Goal: Transaction & Acquisition: Obtain resource

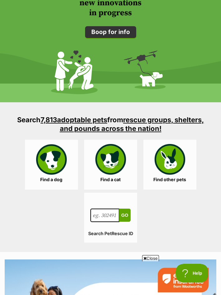
scroll to position [842, 0]
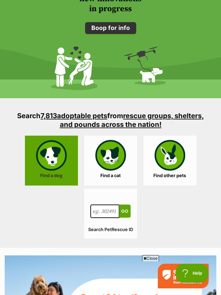
click at [61, 171] on link "Find a dog" at bounding box center [51, 161] width 53 height 50
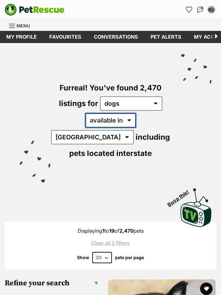
click at [104, 121] on select "available in located in" at bounding box center [110, 120] width 51 height 14
select select "disabled"
click at [85, 113] on select "available in located in" at bounding box center [110, 120] width 51 height 14
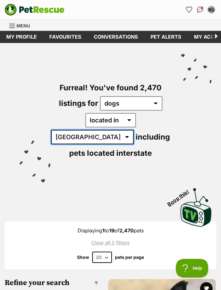
click at [126, 130] on select "Australia ACT NSW NT QLD SA TAS VIC WA" at bounding box center [92, 137] width 83 height 14
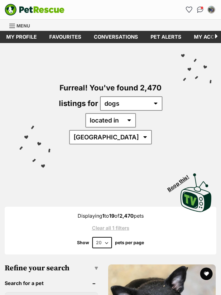
select select "VIC"
click at [115, 130] on select "Australia ACT NSW NT QLD SA TAS VIC WA" at bounding box center [110, 137] width 83 height 14
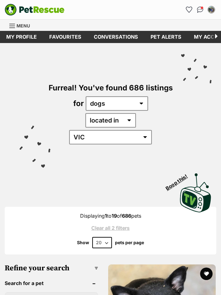
scroll to position [31, 0]
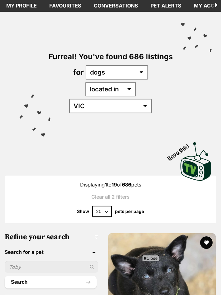
click at [97, 206] on select "20 40 60" at bounding box center [102, 211] width 20 height 11
select select "40"
click at [92, 206] on select "20 40 60" at bounding box center [102, 211] width 20 height 11
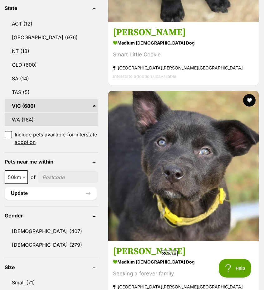
scroll to position [382, 0]
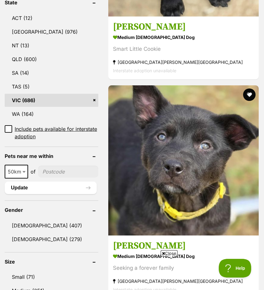
click at [60, 166] on input"] "postcode" at bounding box center [68, 172] width 60 height 12
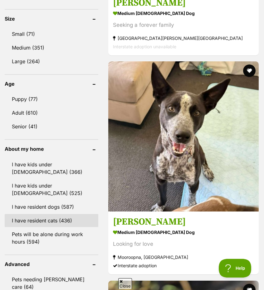
scroll to position [663, 0]
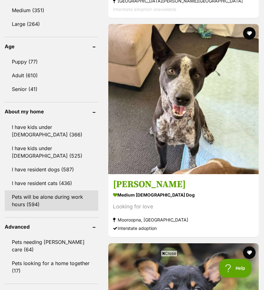
type input"] "3156"
click at [52, 191] on link "Pets will be alone during work hours (594)" at bounding box center [52, 201] width 94 height 21
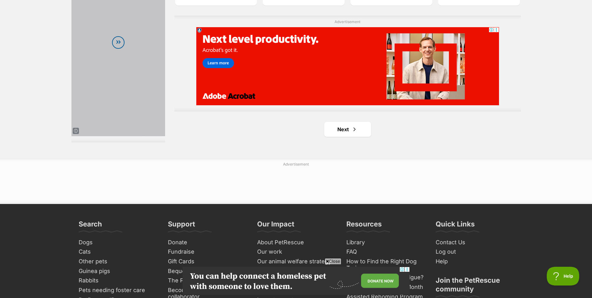
scroll to position [2158, 0]
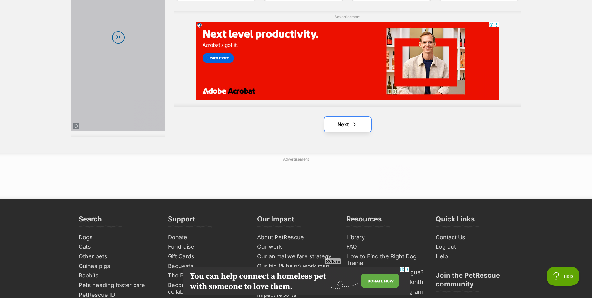
click at [264, 128] on span "Next page" at bounding box center [354, 123] width 6 height 7
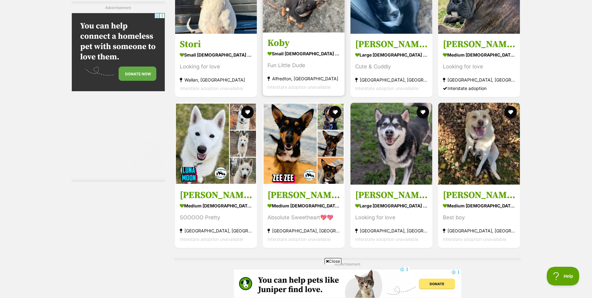
scroll to position [1528, 0]
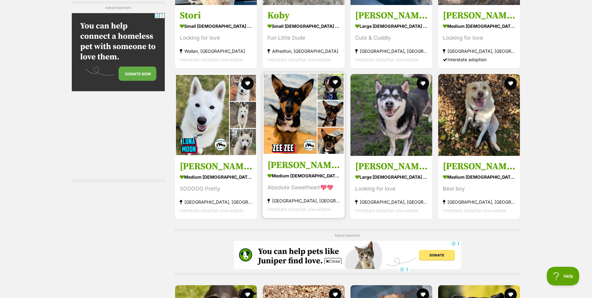
click at [289, 164] on h3 "[PERSON_NAME]" at bounding box center [303, 165] width 72 height 12
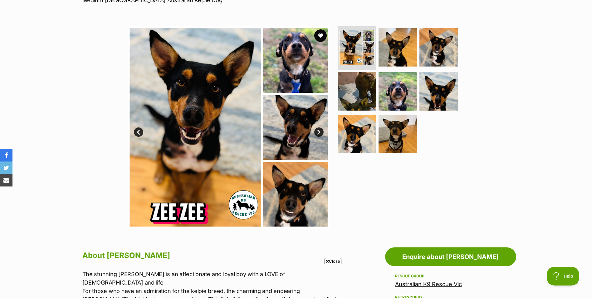
scroll to position [94, 0]
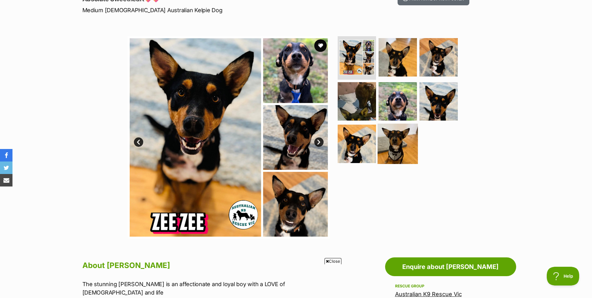
click at [400, 144] on img at bounding box center [397, 144] width 40 height 40
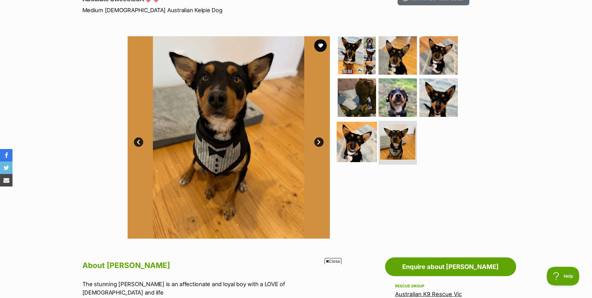
click at [364, 142] on img at bounding box center [357, 142] width 40 height 40
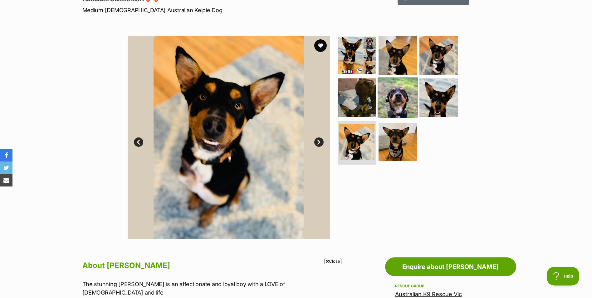
click at [389, 91] on img at bounding box center [397, 97] width 40 height 40
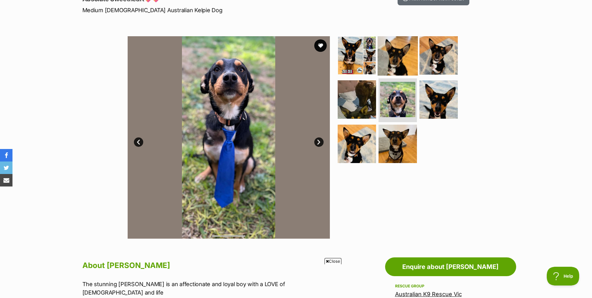
click at [396, 50] on img at bounding box center [397, 55] width 40 height 40
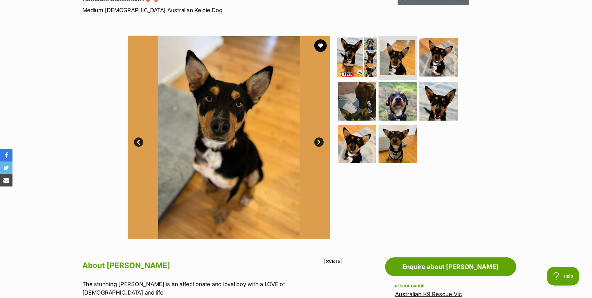
click at [353, 51] on img at bounding box center [357, 57] width 40 height 40
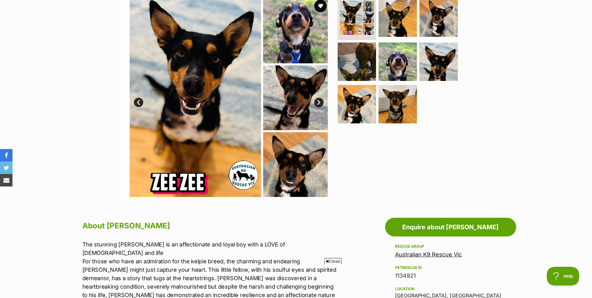
scroll to position [125, 0]
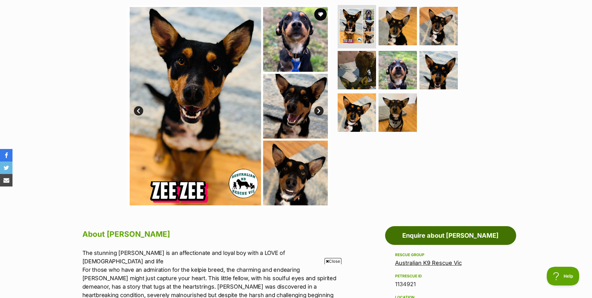
click at [432, 229] on link "Enquire about Zee Zee" at bounding box center [450, 235] width 131 height 19
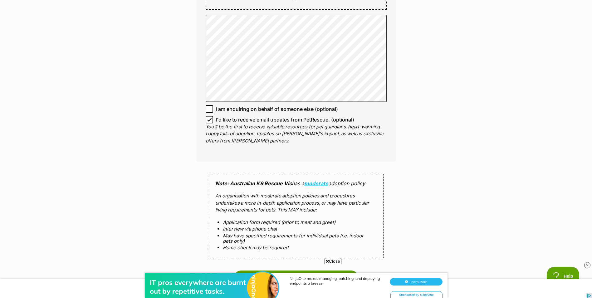
scroll to position [437, 0]
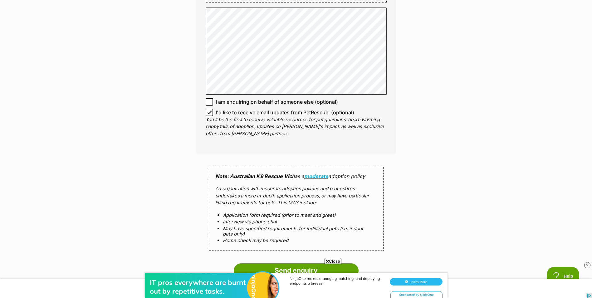
click at [210, 110] on icon at bounding box center [209, 112] width 4 height 4
click at [210, 109] on input "I'd like to receive email updates from PetRescue. (optional)" at bounding box center [209, 112] width 7 height 7
checkbox input "false"
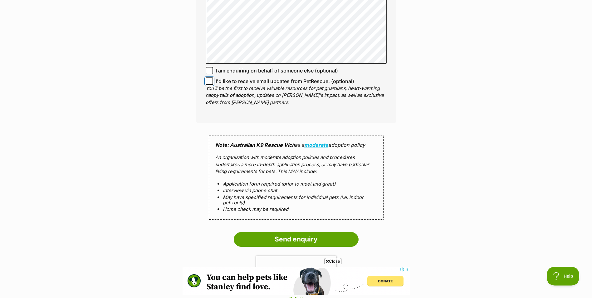
scroll to position [499, 0]
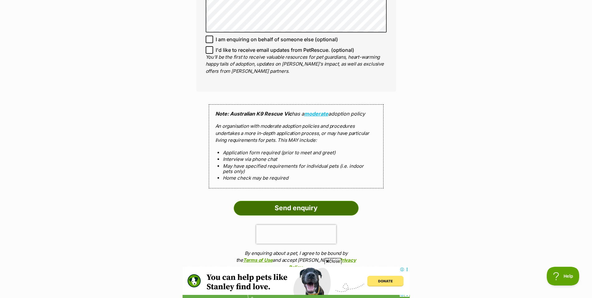
click at [298, 201] on input "Send enquiry" at bounding box center [296, 208] width 125 height 14
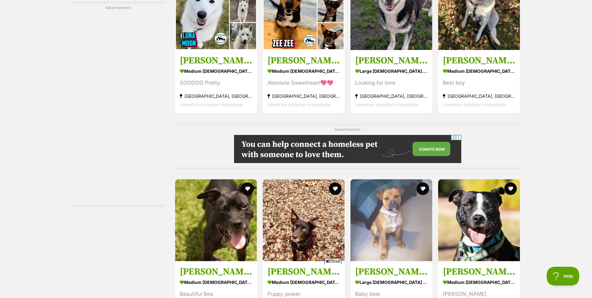
scroll to position [1620, 0]
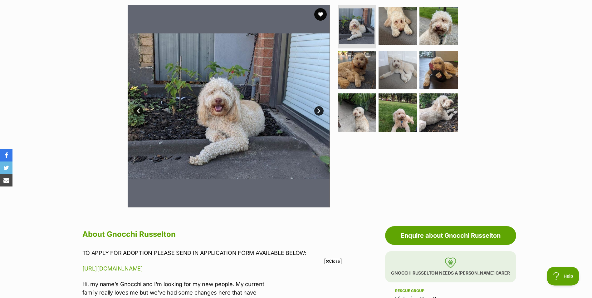
click at [318, 111] on link "Next" at bounding box center [318, 110] width 9 height 9
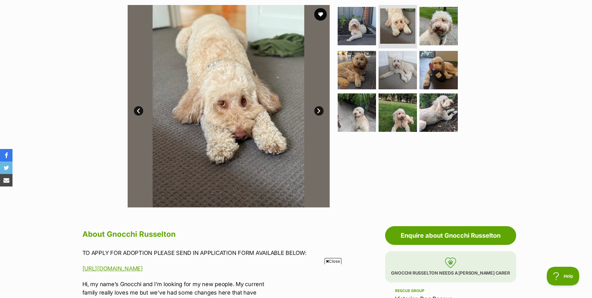
click at [318, 111] on link "Next" at bounding box center [318, 110] width 9 height 9
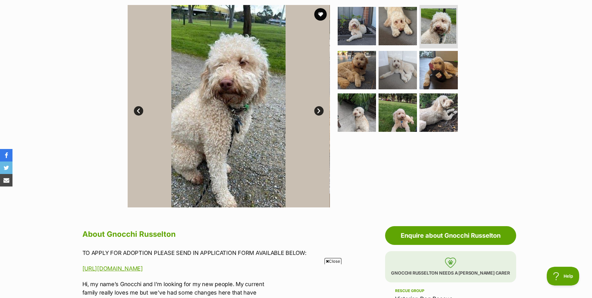
click at [318, 111] on link "Next" at bounding box center [318, 110] width 9 height 9
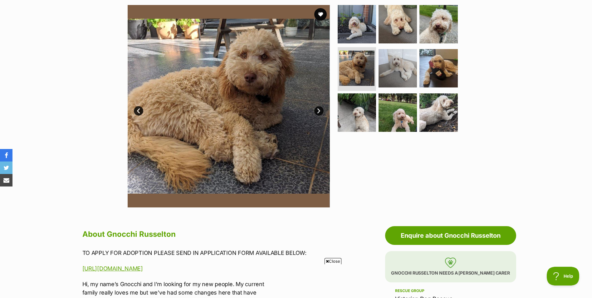
click at [319, 110] on link "Next" at bounding box center [318, 110] width 9 height 9
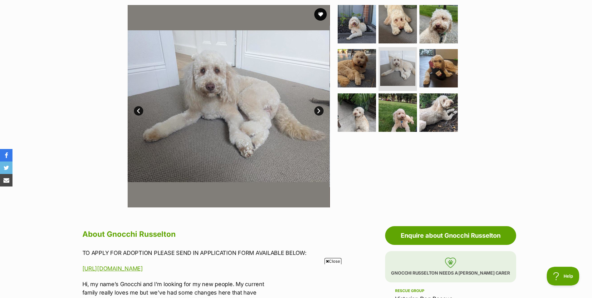
click at [319, 111] on link "Next" at bounding box center [318, 110] width 9 height 9
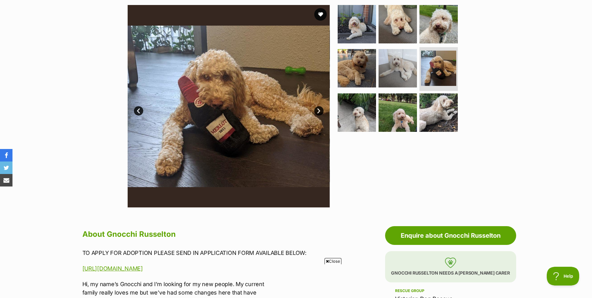
click at [318, 113] on link "Next" at bounding box center [318, 110] width 9 height 9
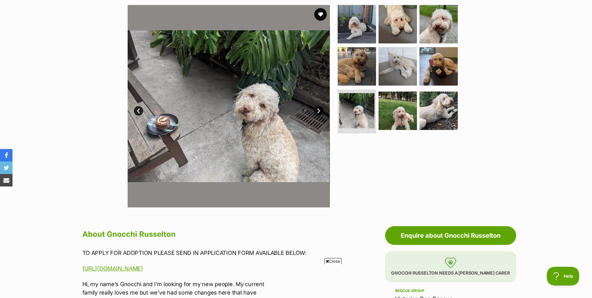
click at [322, 112] on link "Next" at bounding box center [318, 110] width 9 height 9
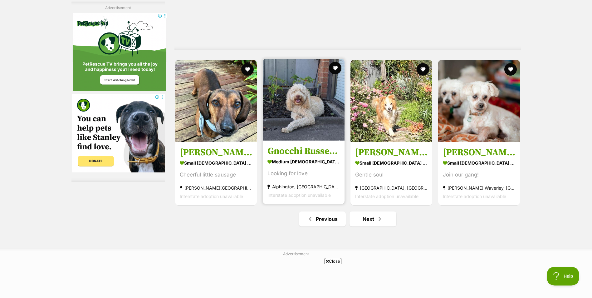
scroll to position [2037, 0]
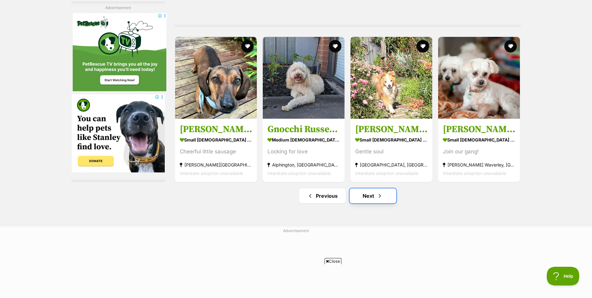
click at [367, 194] on link "Next" at bounding box center [372, 195] width 47 height 15
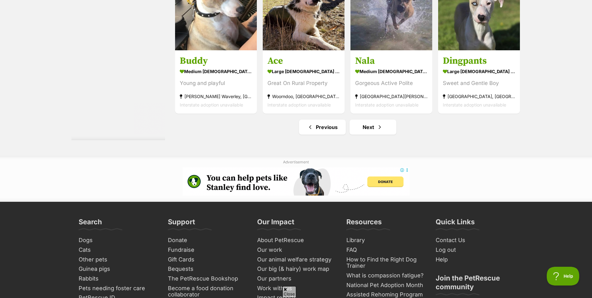
scroll to position [2152, 0]
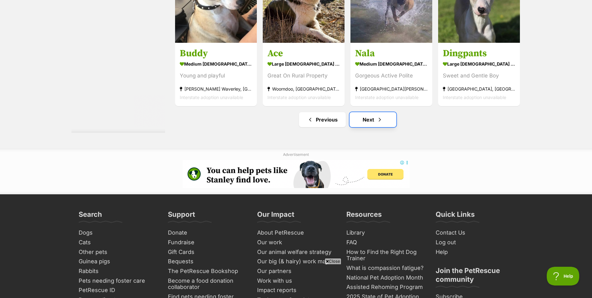
click at [370, 119] on link "Next" at bounding box center [372, 119] width 47 height 15
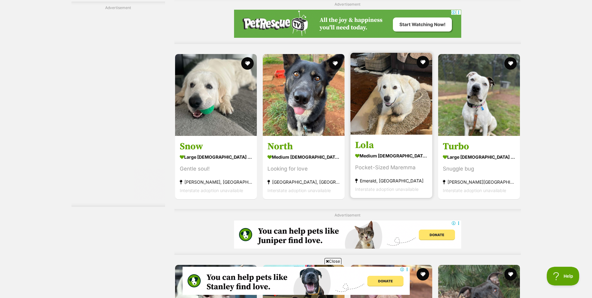
click at [371, 142] on h3 "Lola" at bounding box center [391, 145] width 72 height 12
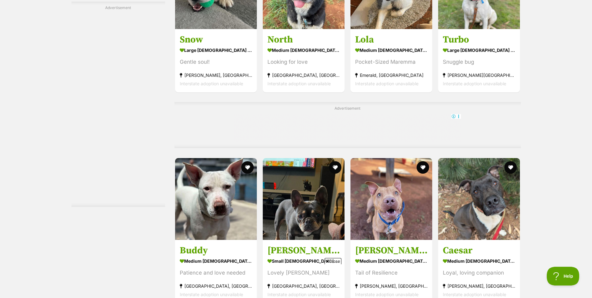
scroll to position [1997, 0]
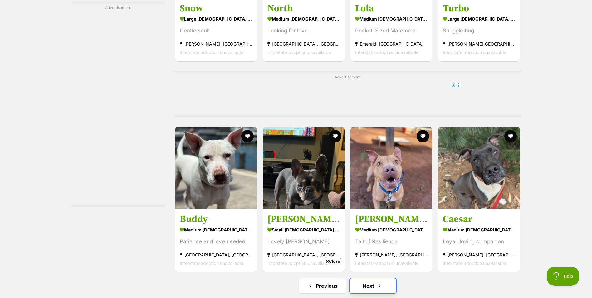
click at [373, 278] on link "Next" at bounding box center [372, 285] width 47 height 15
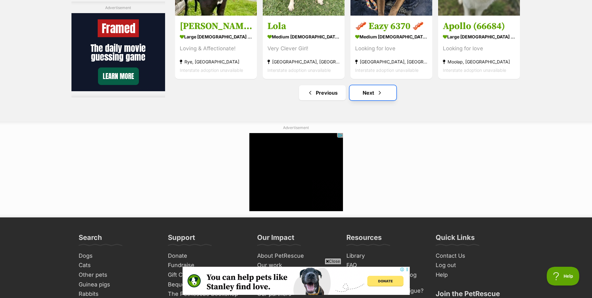
click at [368, 100] on link "Next" at bounding box center [372, 92] width 47 height 15
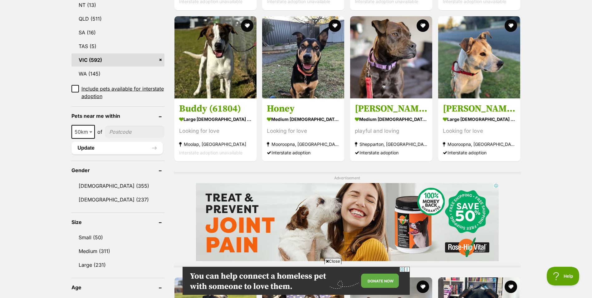
scroll to position [343, 0]
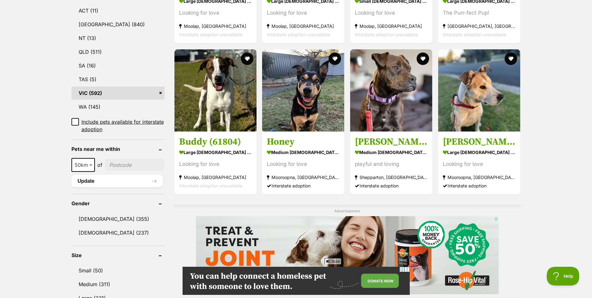
click at [88, 163] on span at bounding box center [91, 165] width 6 height 14
select select "25"
click at [122, 164] on input"] "postcode" at bounding box center [135, 165] width 60 height 12
type input"] "3156"
click at [131, 181] on button "Update" at bounding box center [116, 181] width 91 height 12
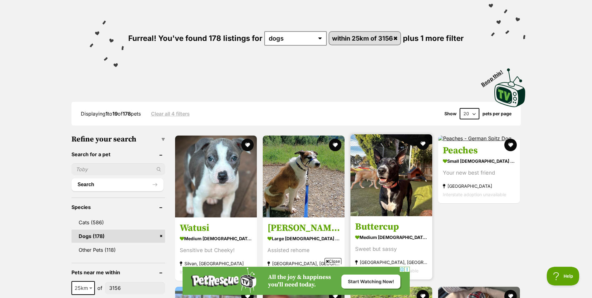
scroll to position [62, 0]
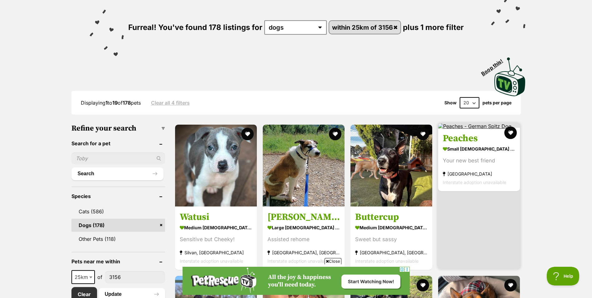
click at [447, 136] on h3 "Peaches" at bounding box center [479, 139] width 72 height 12
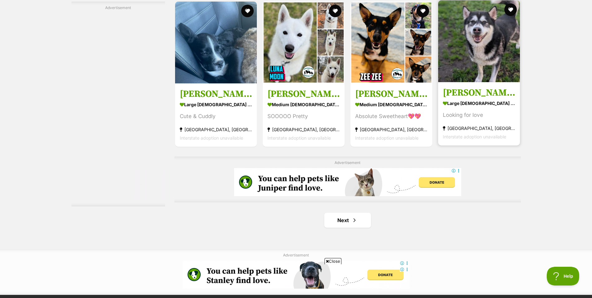
scroll to position [967, 0]
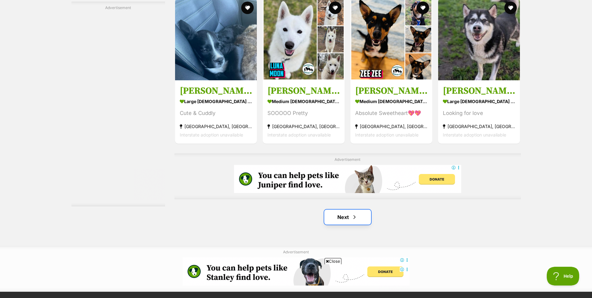
click at [358, 216] on link "Next" at bounding box center [347, 216] width 47 height 15
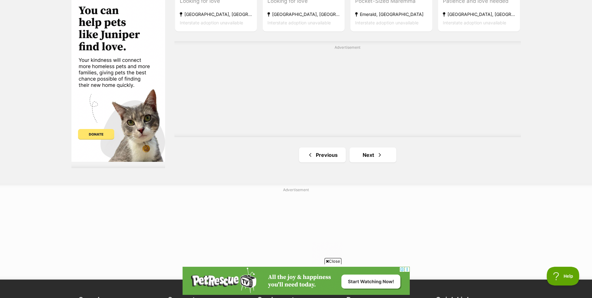
scroll to position [1092, 0]
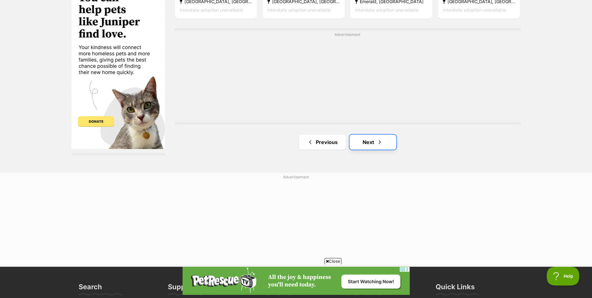
click at [368, 145] on link "Next" at bounding box center [372, 141] width 47 height 15
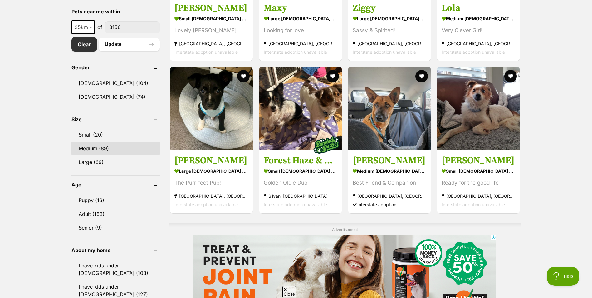
click at [102, 148] on link "Medium (89)" at bounding box center [115, 148] width 89 height 13
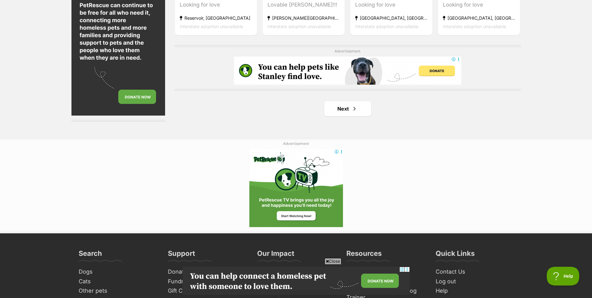
scroll to position [1092, 0]
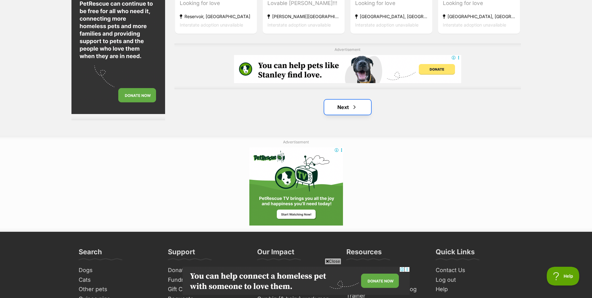
click at [347, 108] on link "Next" at bounding box center [347, 106] width 47 height 15
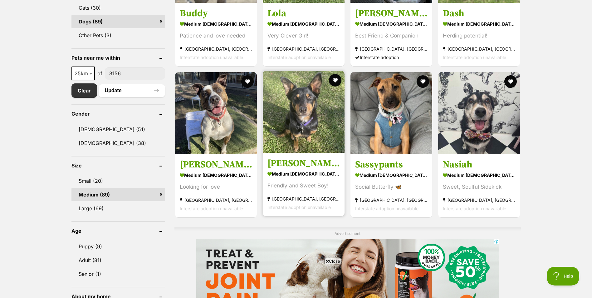
scroll to position [312, 0]
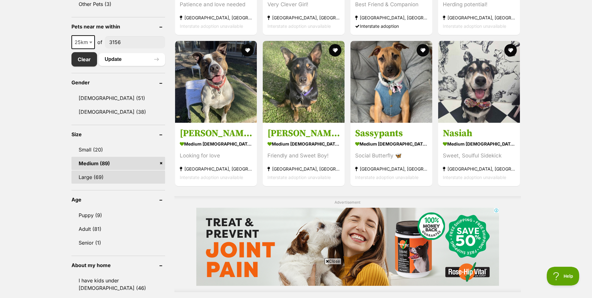
click at [101, 177] on link "Large (69)" at bounding box center [118, 176] width 94 height 13
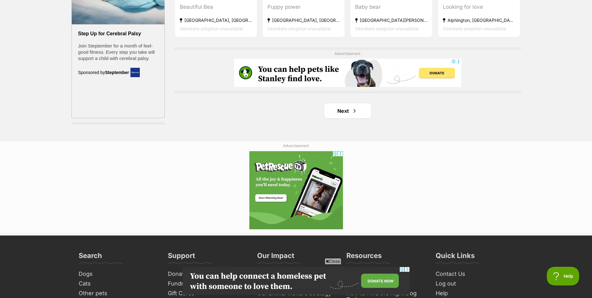
scroll to position [1092, 0]
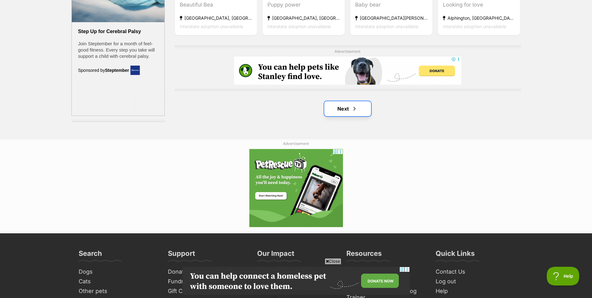
click at [366, 109] on link "Next" at bounding box center [347, 108] width 47 height 15
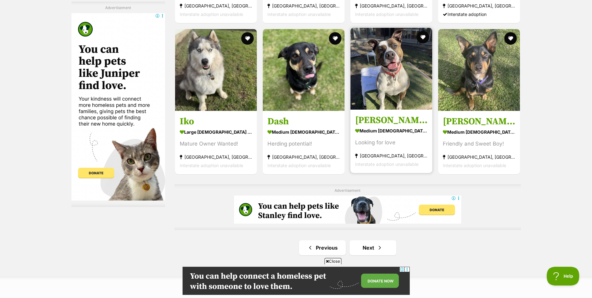
scroll to position [967, 0]
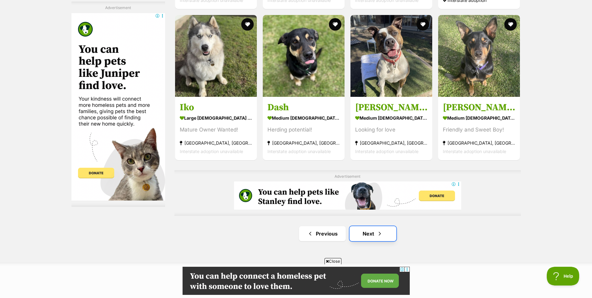
click at [377, 237] on span "Next page" at bounding box center [379, 233] width 6 height 7
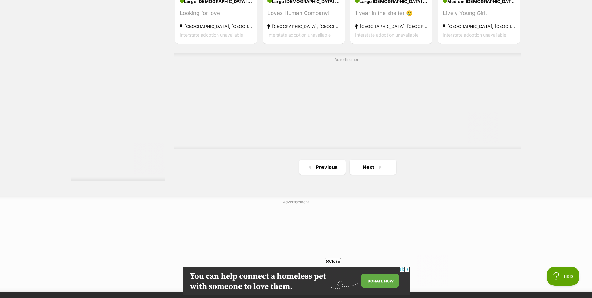
scroll to position [1154, 0]
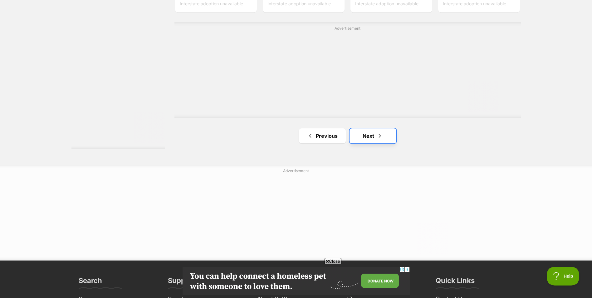
click at [375, 133] on link "Next" at bounding box center [372, 135] width 47 height 15
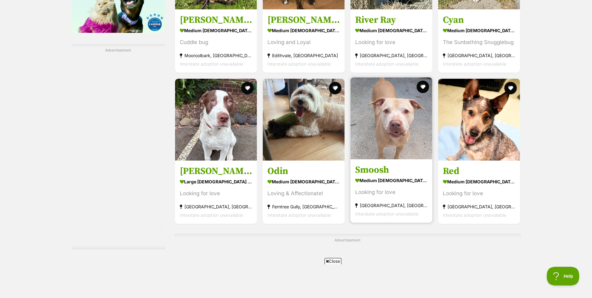
scroll to position [905, 0]
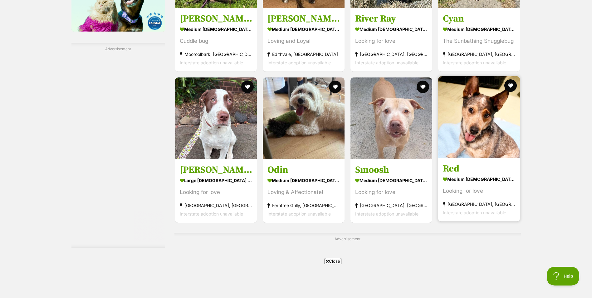
click at [454, 170] on h3 "Red" at bounding box center [479, 169] width 72 height 12
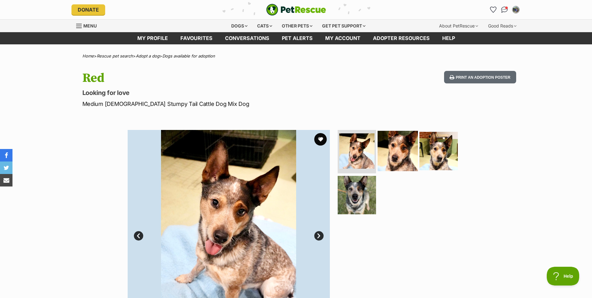
click at [403, 148] on img at bounding box center [397, 150] width 40 height 40
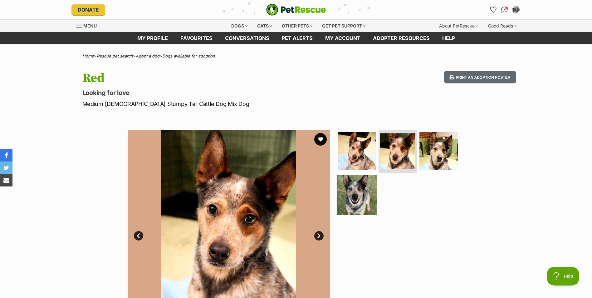
click at [359, 189] on img at bounding box center [357, 195] width 40 height 40
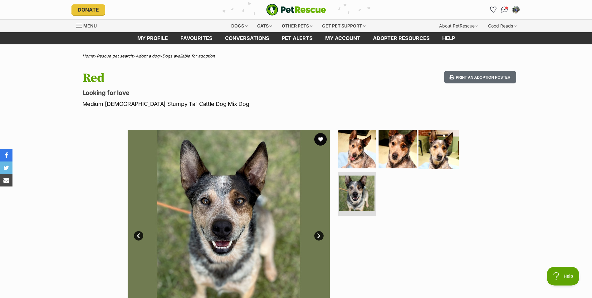
click at [440, 153] on img at bounding box center [438, 149] width 40 height 40
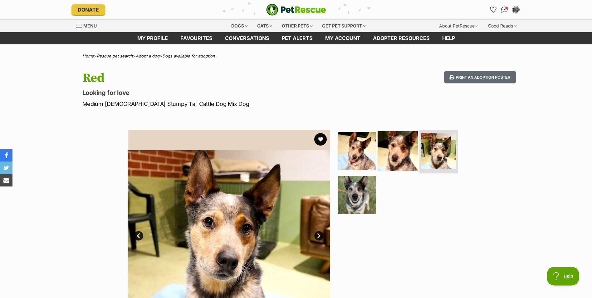
click at [400, 147] on img at bounding box center [397, 150] width 40 height 40
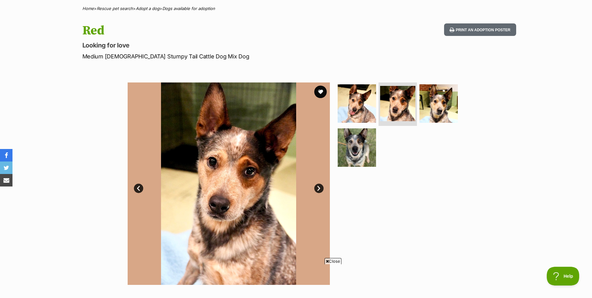
scroll to position [43, 0]
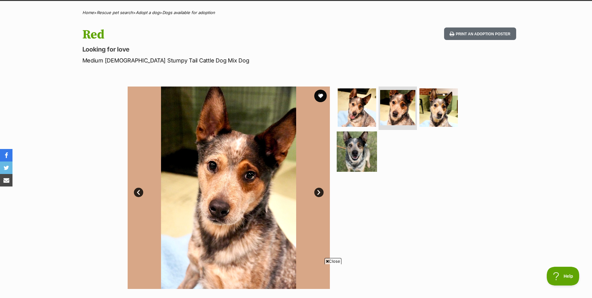
click at [350, 150] on img at bounding box center [357, 151] width 40 height 40
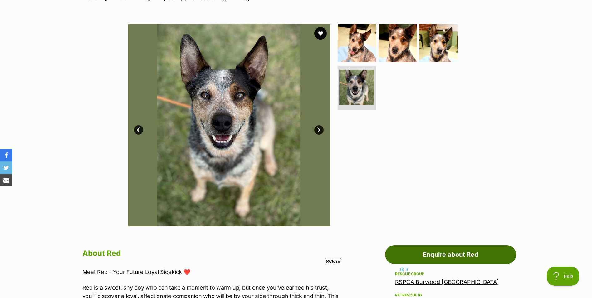
scroll to position [137, 0]
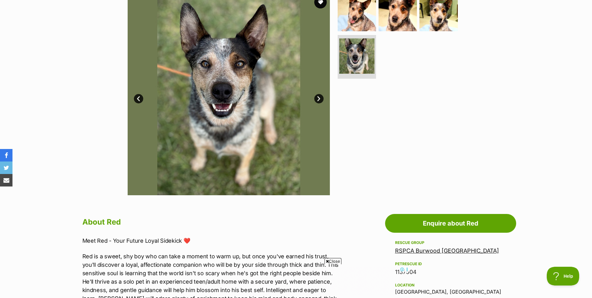
click at [428, 250] on link "RSPCA Burwood [GEOGRAPHIC_DATA]" at bounding box center [447, 250] width 104 height 7
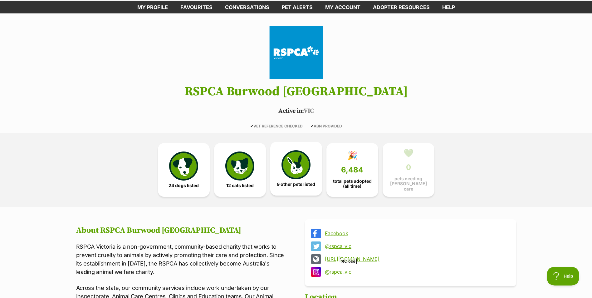
scroll to position [125, 0]
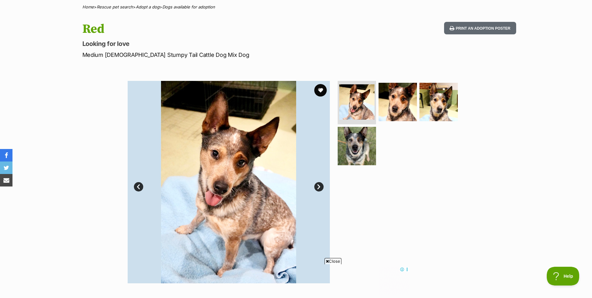
click at [442, 209] on div at bounding box center [400, 182] width 128 height 202
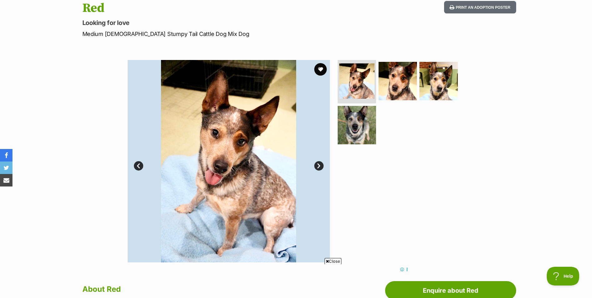
scroll to position [80, 0]
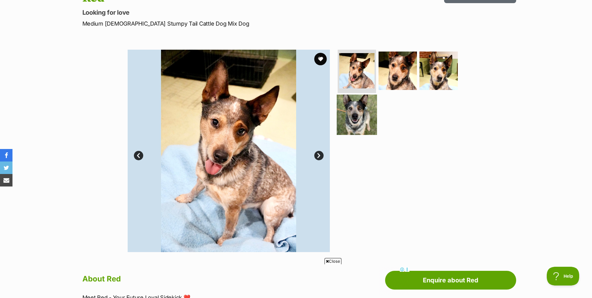
click at [358, 125] on img at bounding box center [357, 115] width 40 height 40
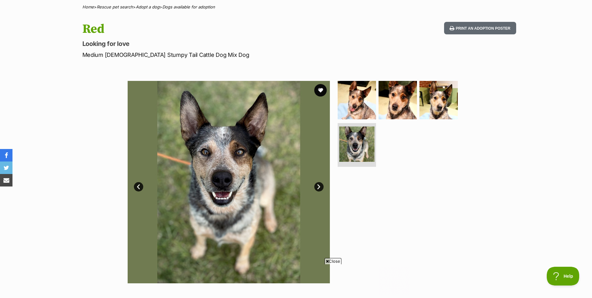
scroll to position [0, 0]
click at [318, 188] on link "Next" at bounding box center [318, 186] width 9 height 9
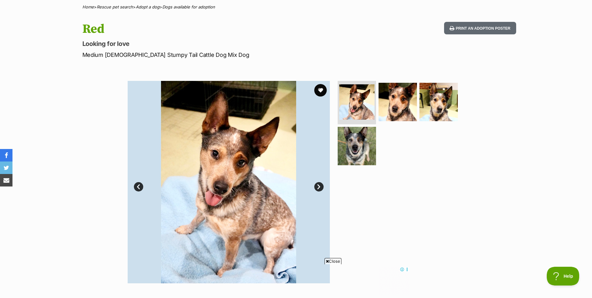
click at [318, 188] on link "Next" at bounding box center [318, 186] width 9 height 9
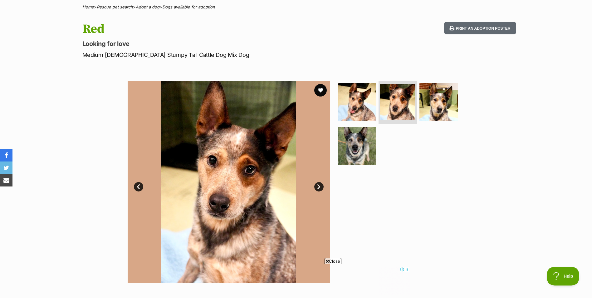
click at [318, 188] on link "Next" at bounding box center [318, 186] width 9 height 9
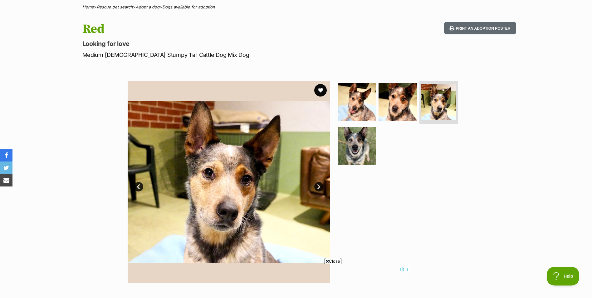
click at [318, 188] on link "Next" at bounding box center [318, 186] width 9 height 9
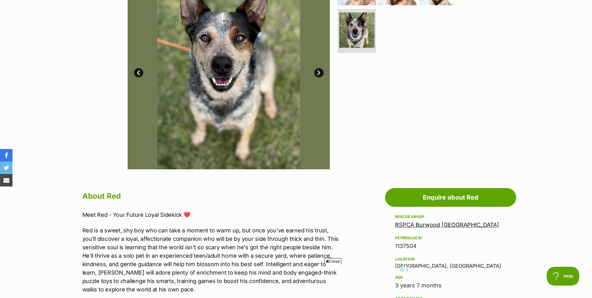
scroll to position [174, 0]
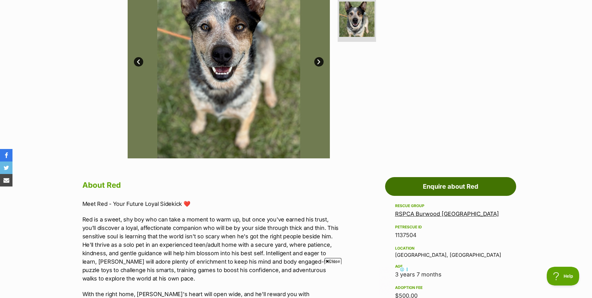
click at [418, 190] on link "Enquire about Red" at bounding box center [450, 186] width 131 height 19
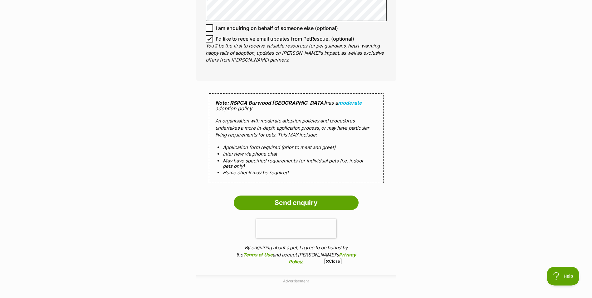
scroll to position [499, 0]
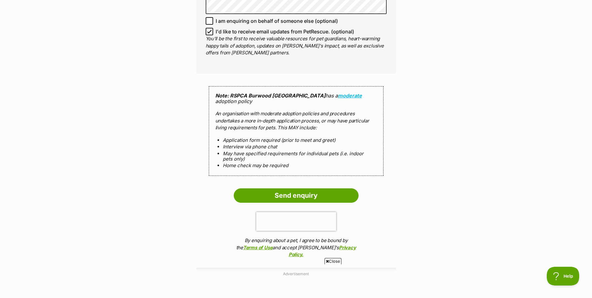
click at [209, 31] on icon at bounding box center [209, 31] width 4 height 4
click at [209, 31] on input "I'd like to receive email updates from PetRescue. (optional)" at bounding box center [209, 31] width 7 height 7
checkbox input "false"
click at [282, 194] on input "Send enquiry" at bounding box center [296, 195] width 125 height 14
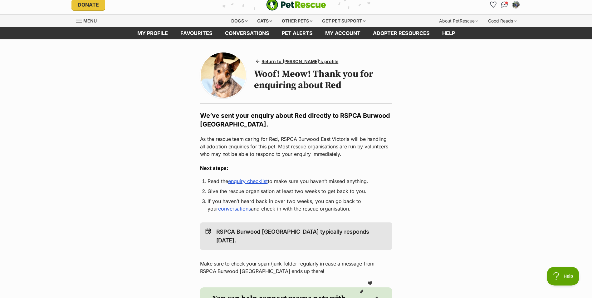
scroll to position [156, 0]
